Goal: Transaction & Acquisition: Book appointment/travel/reservation

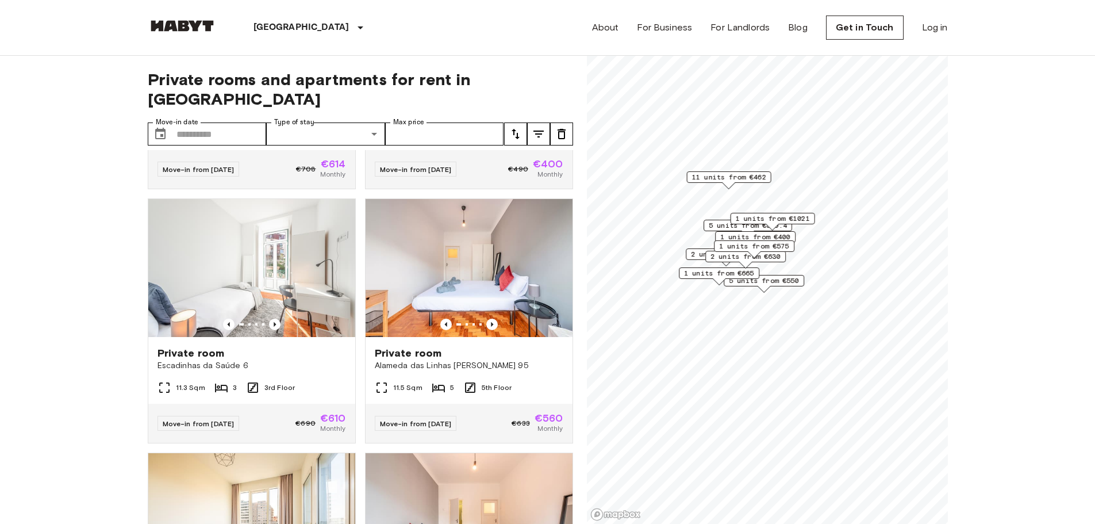
click at [784, 281] on span "5 units from €550" at bounding box center [764, 280] width 70 height 10
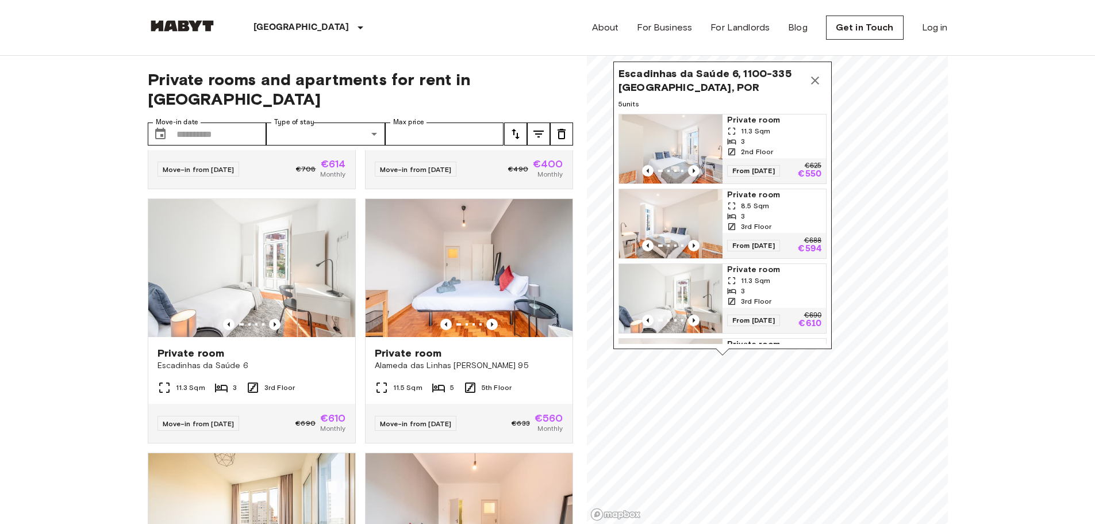
click at [819, 79] on icon "Map marker" at bounding box center [816, 81] width 14 height 14
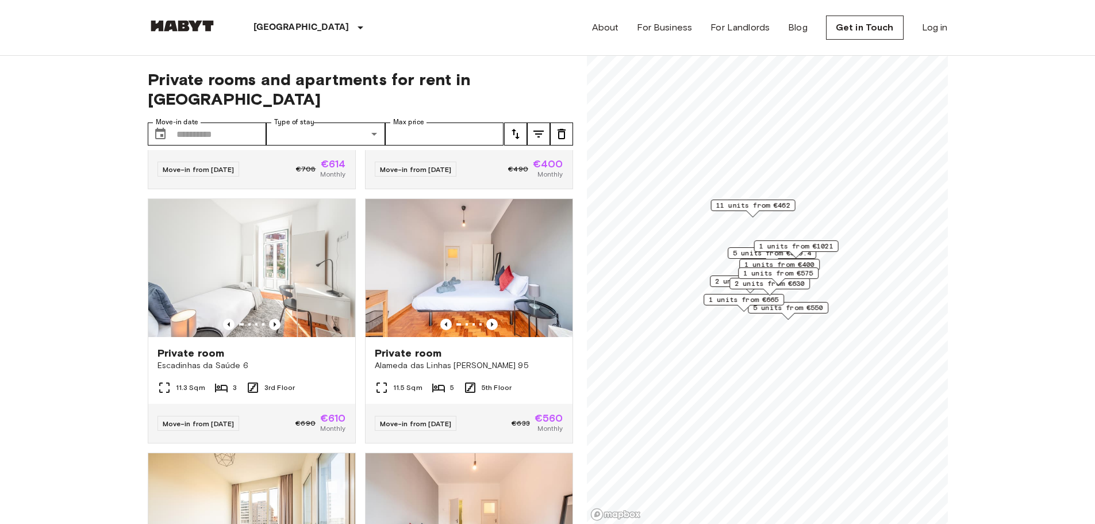
drag, startPoint x: 647, startPoint y: 240, endPoint x: 712, endPoint y: 205, distance: 74.6
click at [712, 205] on div "11 units from €462" at bounding box center [753, 206] width 85 height 12
click at [498, 290] on img at bounding box center [469, 268] width 207 height 138
click at [753, 204] on span "11 units from €462" at bounding box center [753, 205] width 74 height 10
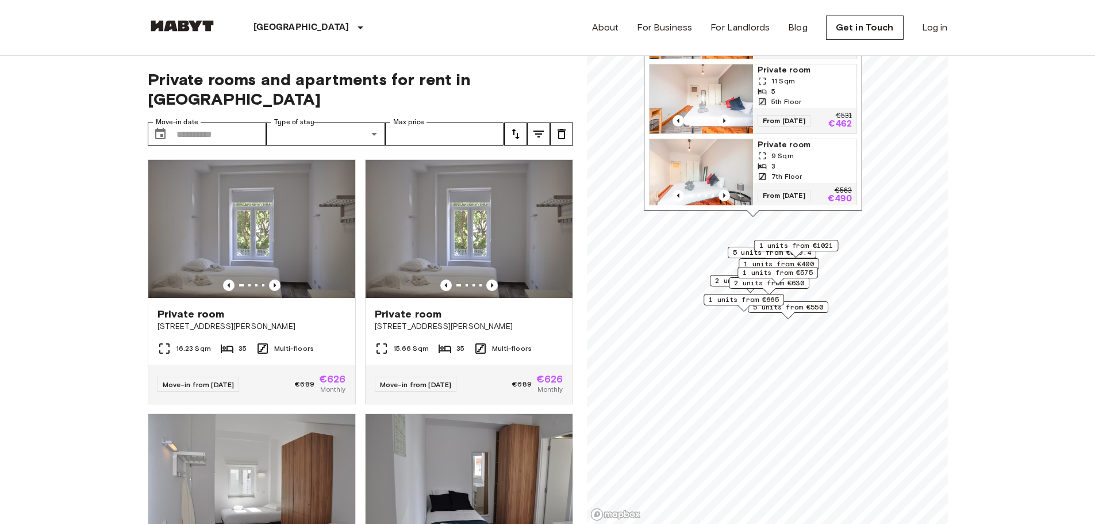
click at [785, 243] on span "1 units from €1021" at bounding box center [796, 245] width 74 height 10
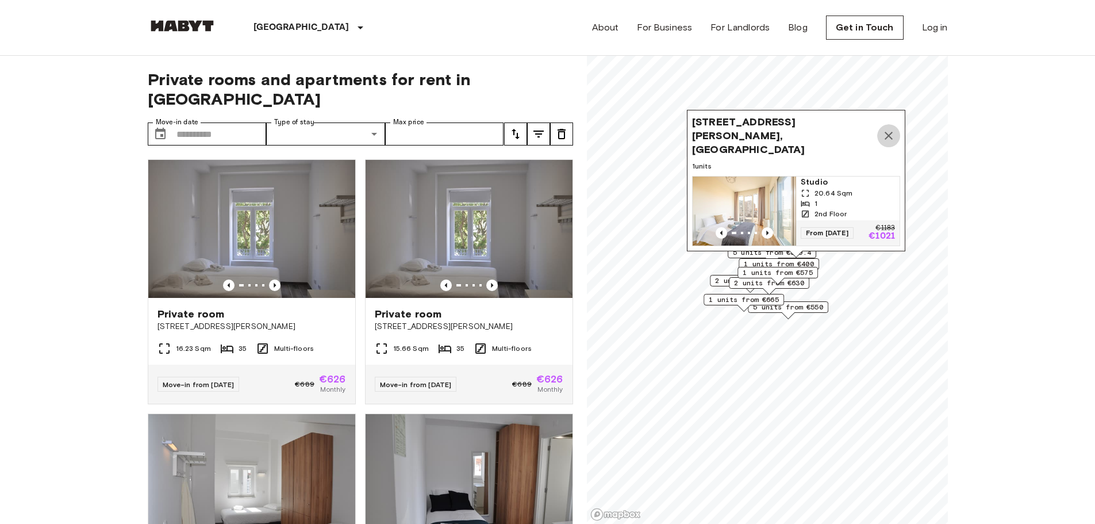
click at [891, 132] on icon "Map marker" at bounding box center [889, 136] width 14 height 14
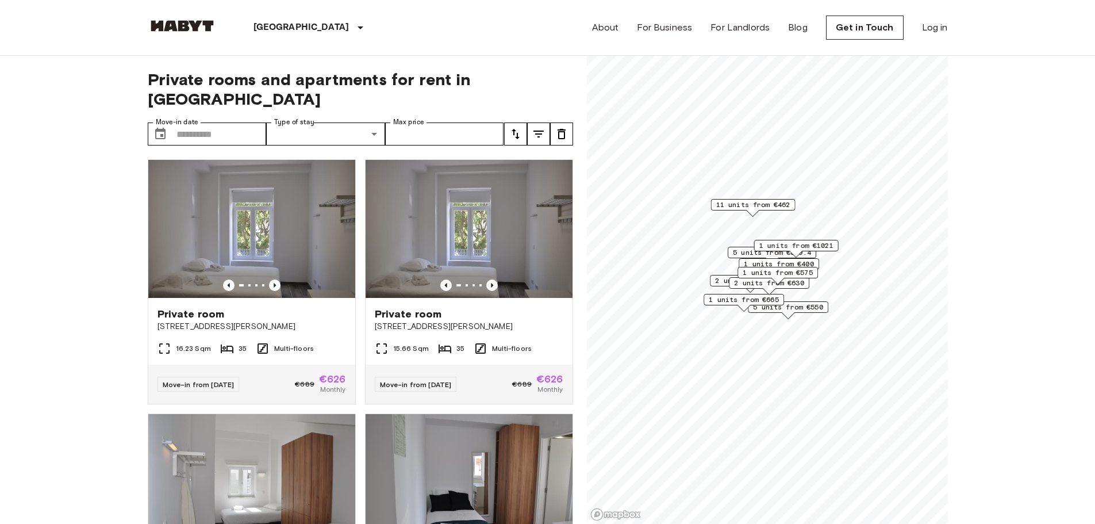
click at [759, 206] on span "11 units from €462" at bounding box center [753, 205] width 74 height 10
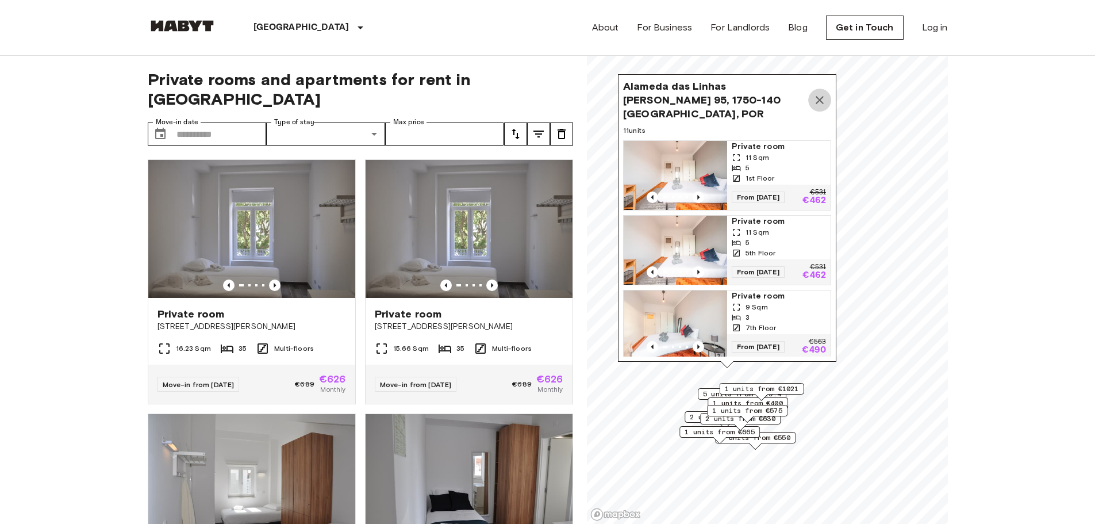
click at [820, 93] on icon "Map marker" at bounding box center [820, 100] width 14 height 14
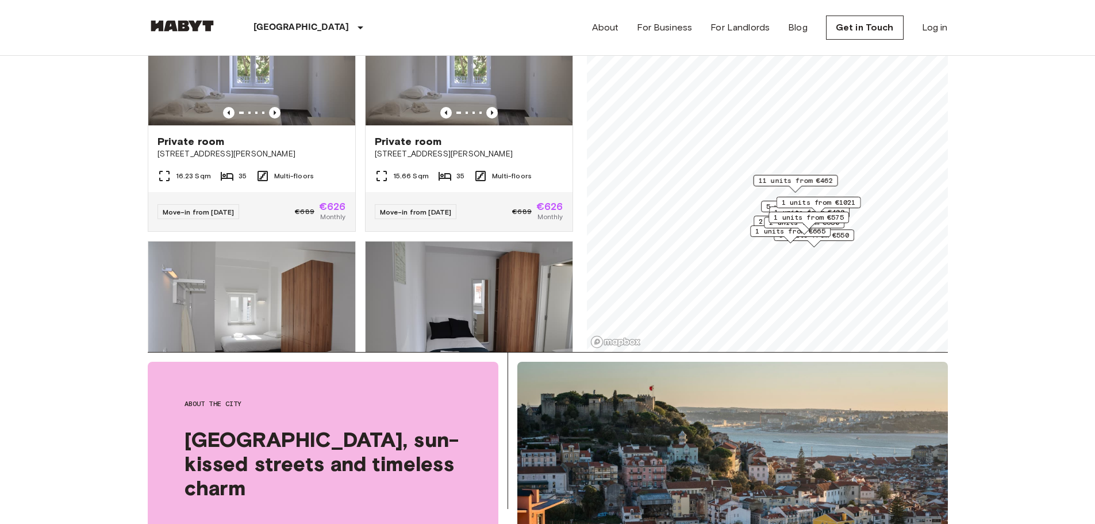
scroll to position [167, 0]
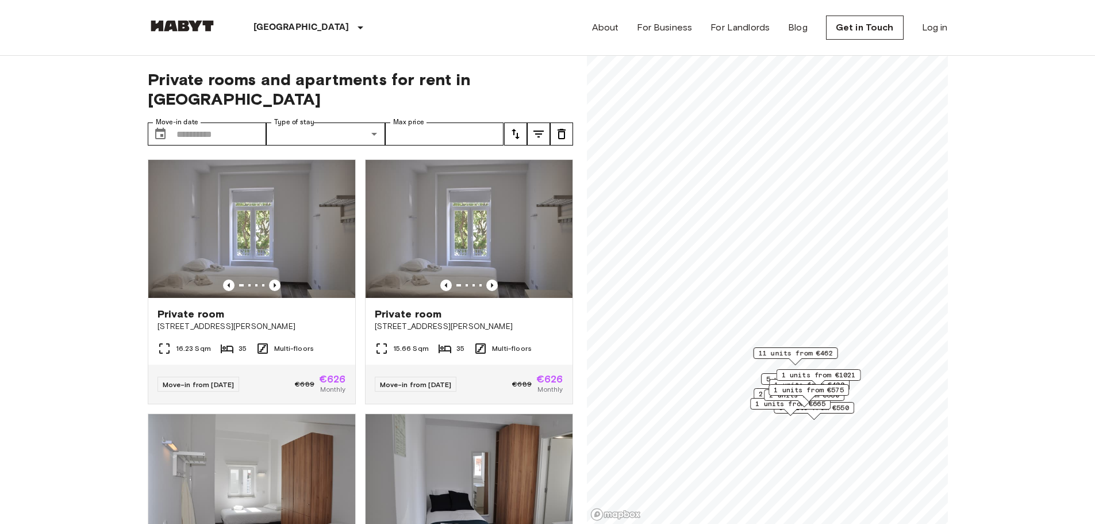
click at [801, 350] on span "11 units from €462" at bounding box center [795, 353] width 74 height 10
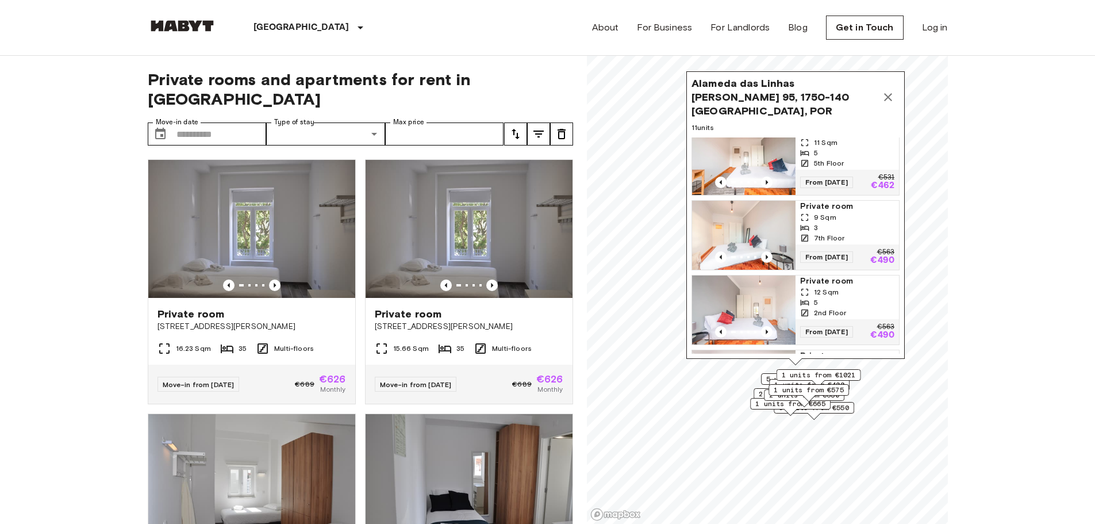
scroll to position [44, 0]
